Goal: Information Seeking & Learning: Understand process/instructions

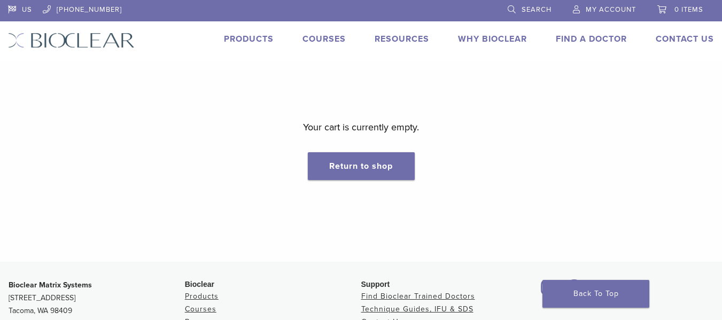
click at [535, 9] on span "Search" at bounding box center [536, 9] width 30 height 9
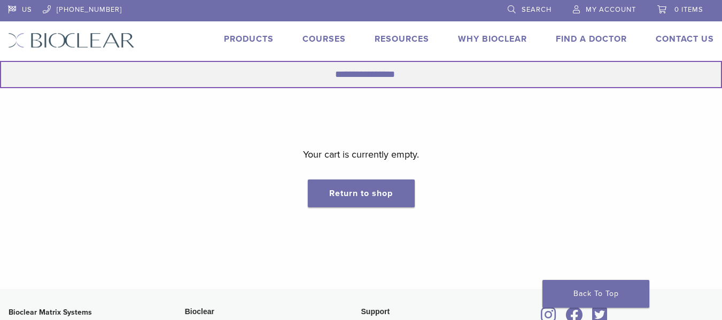
click at [382, 71] on input "Search for:" at bounding box center [361, 74] width 722 height 27
type input "**********"
click at [0, 60] on button "Search" at bounding box center [-1, 60] width 1 height 1
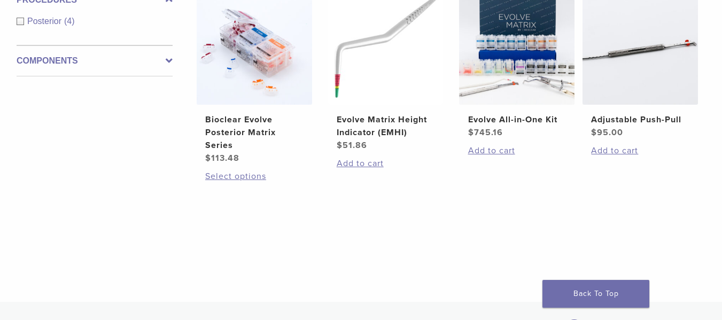
scroll to position [160, 0]
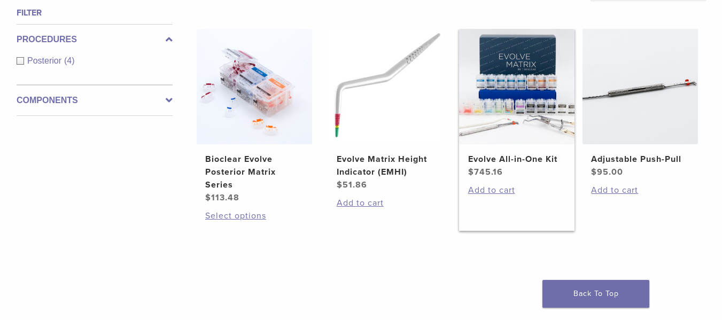
click at [536, 136] on img at bounding box center [516, 86] width 115 height 115
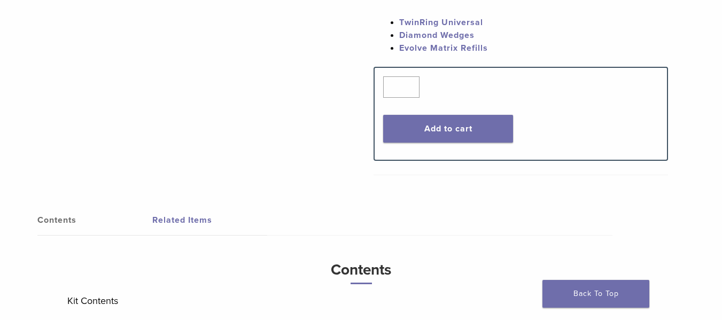
scroll to position [694, 0]
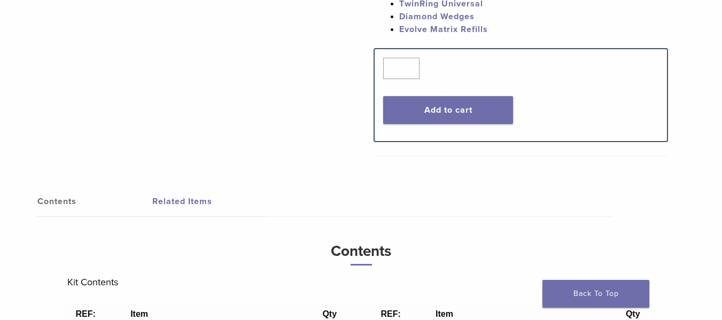
click at [183, 195] on link "Related Items" at bounding box center [209, 201] width 115 height 30
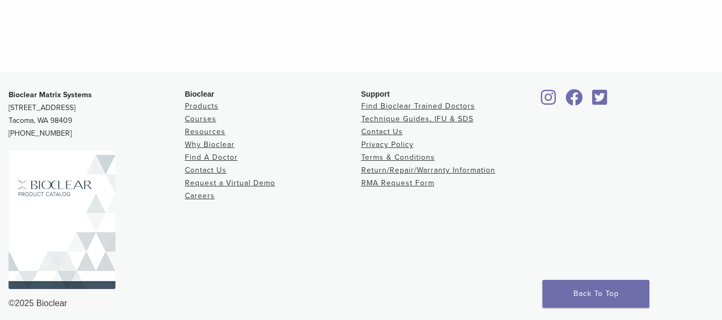
scroll to position [1175, 0]
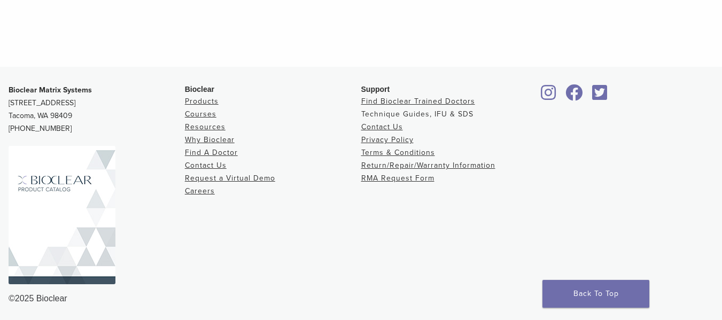
click at [427, 119] on link "Technique Guides, IFU & SDS" at bounding box center [417, 113] width 112 height 9
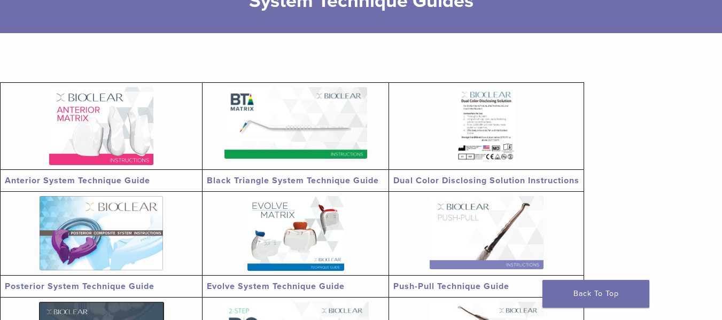
scroll to position [214, 0]
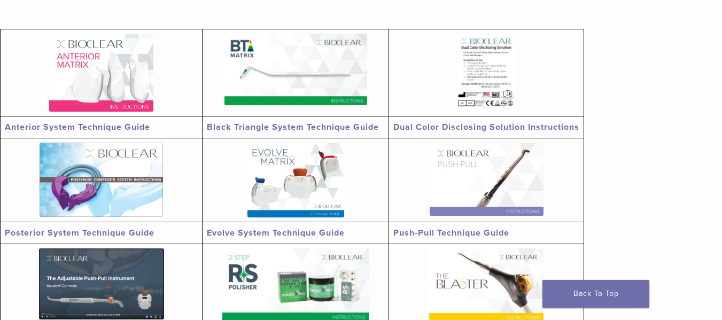
click at [272, 232] on link "Evolve System Technique Guide" at bounding box center [276, 233] width 138 height 11
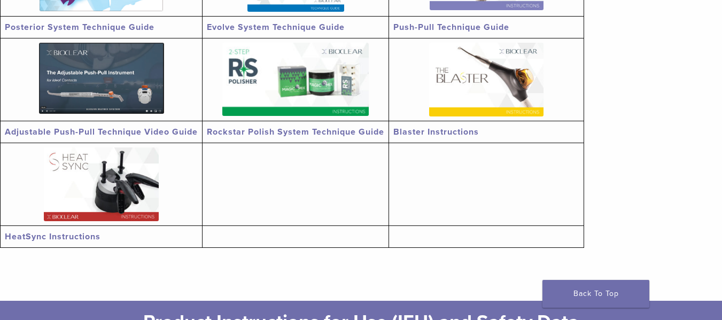
scroll to position [427, 0]
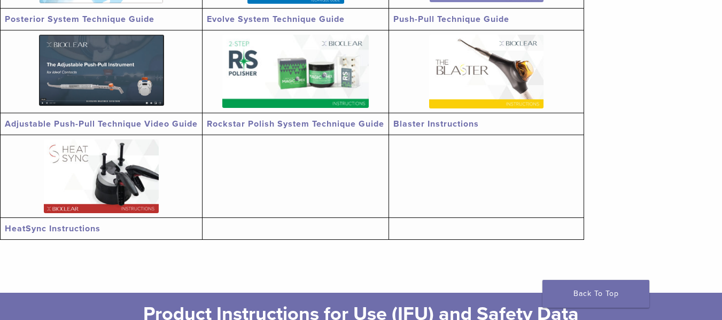
click at [85, 124] on link "Adjustable Push-Pull Technique Video Guide" at bounding box center [101, 124] width 193 height 11
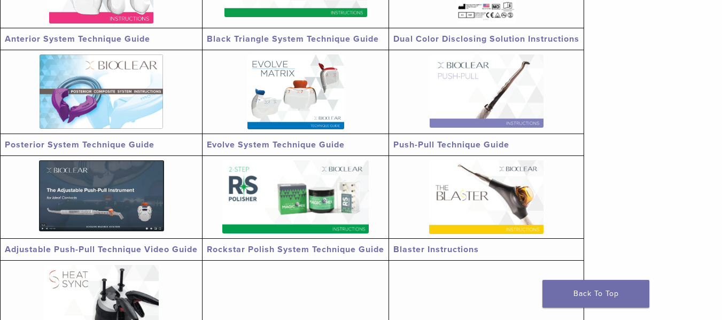
scroll to position [320, 0]
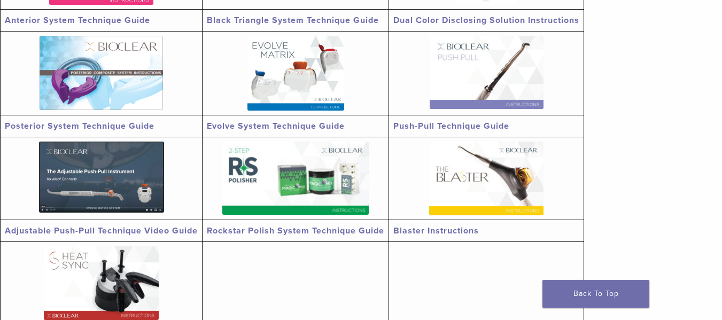
click at [287, 89] on img at bounding box center [295, 73] width 97 height 75
click at [97, 126] on link "Posterior System Technique Guide" at bounding box center [80, 126] width 150 height 11
click at [464, 124] on link "Push-Pull Technique Guide" at bounding box center [451, 126] width 116 height 11
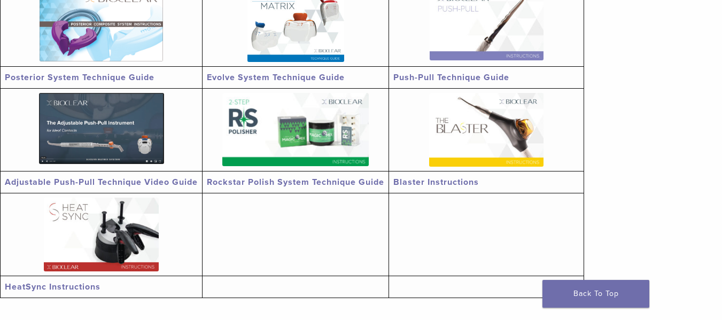
scroll to position [374, 0]
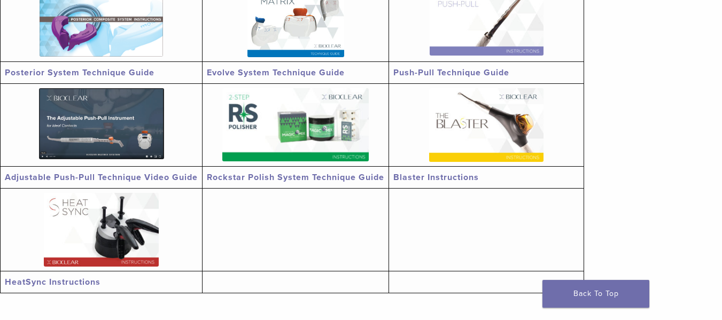
click at [302, 174] on link "Rockstar Polish System Technique Guide" at bounding box center [295, 177] width 177 height 11
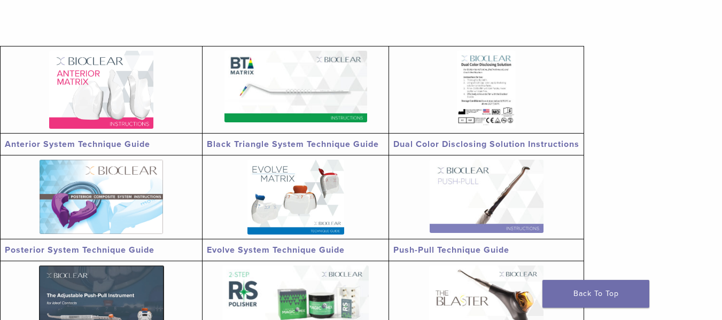
scroll to position [214, 0]
